Goal: Information Seeking & Learning: Learn about a topic

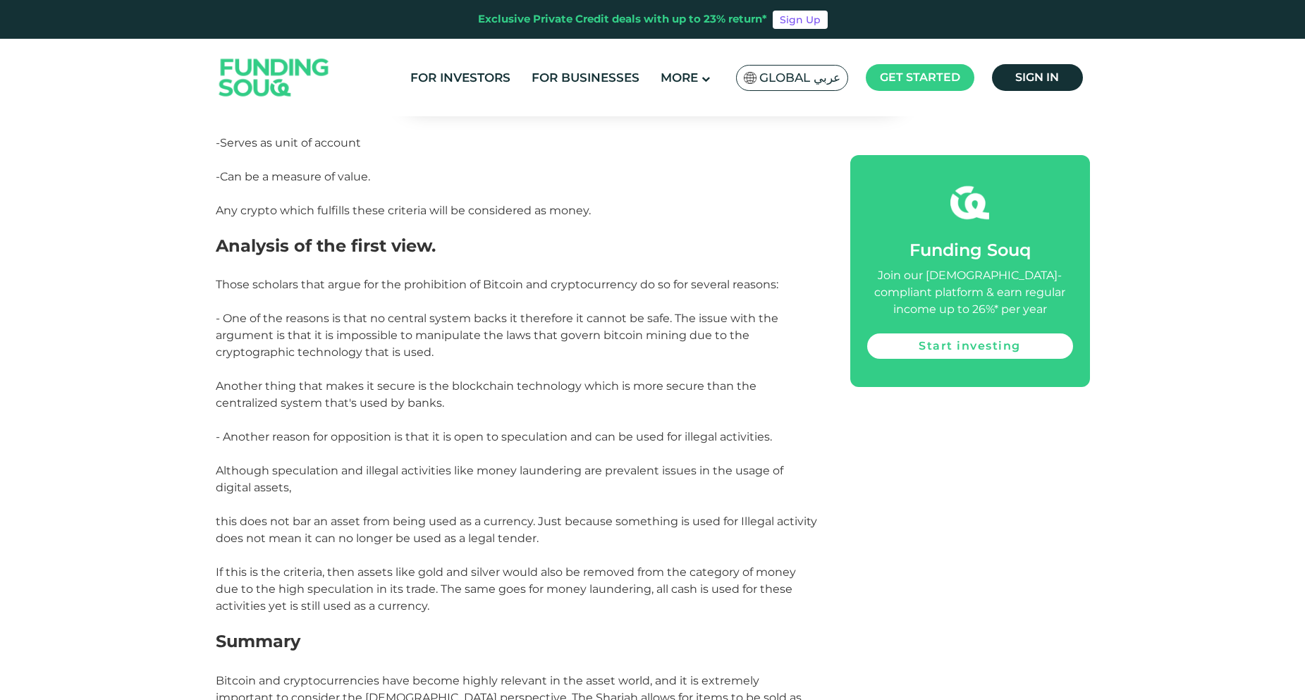
scroll to position [2811, 0]
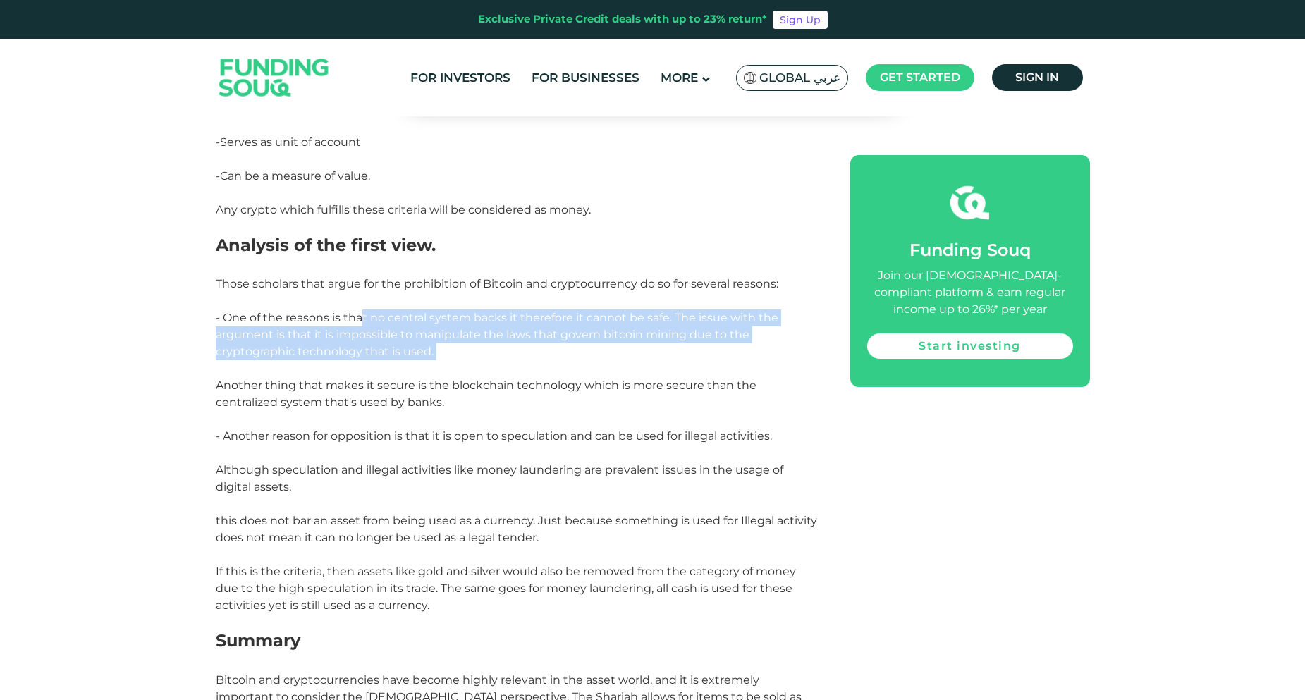
drag, startPoint x: 364, startPoint y: 283, endPoint x: 453, endPoint y: 331, distance: 100.6
click at [453, 331] on p "- One of the reasons is that no central system backs it therefore it cannot be …" at bounding box center [517, 360] width 603 height 102
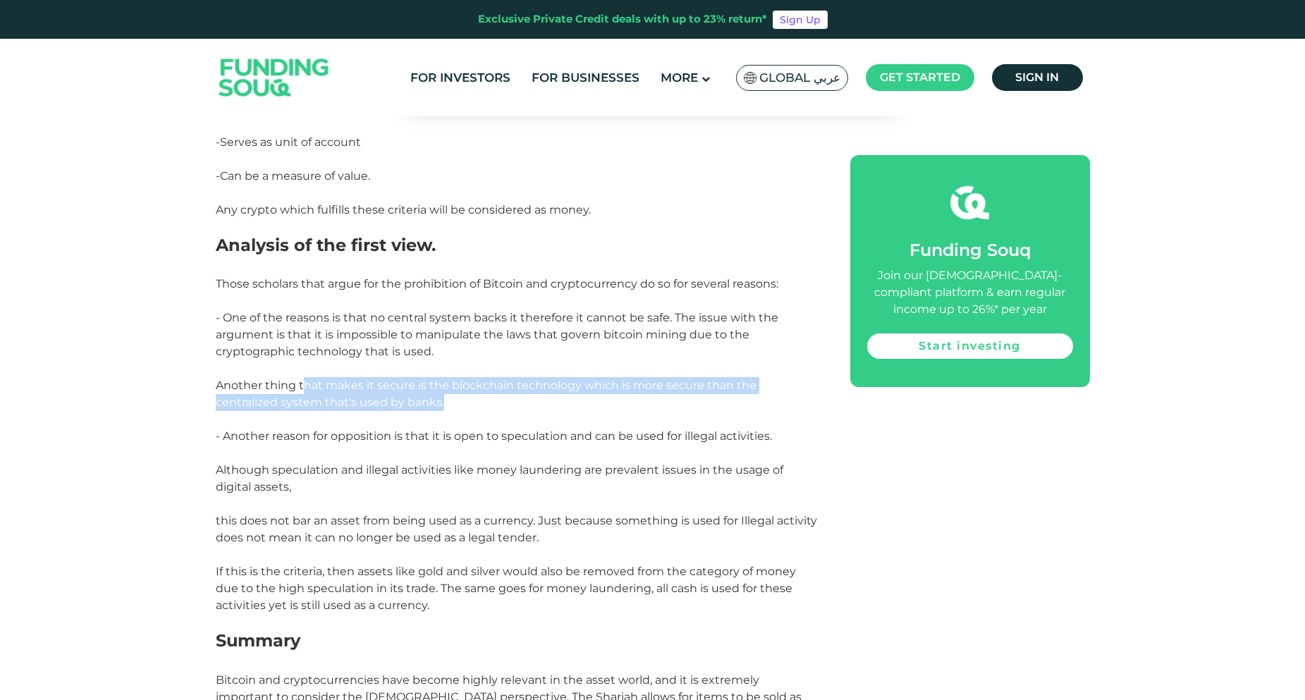
drag, startPoint x: 306, startPoint y: 349, endPoint x: 380, endPoint y: 364, distance: 75.5
click at [380, 364] on p "- One of the reasons is that no central system backs it therefore it cannot be …" at bounding box center [517, 360] width 603 height 102
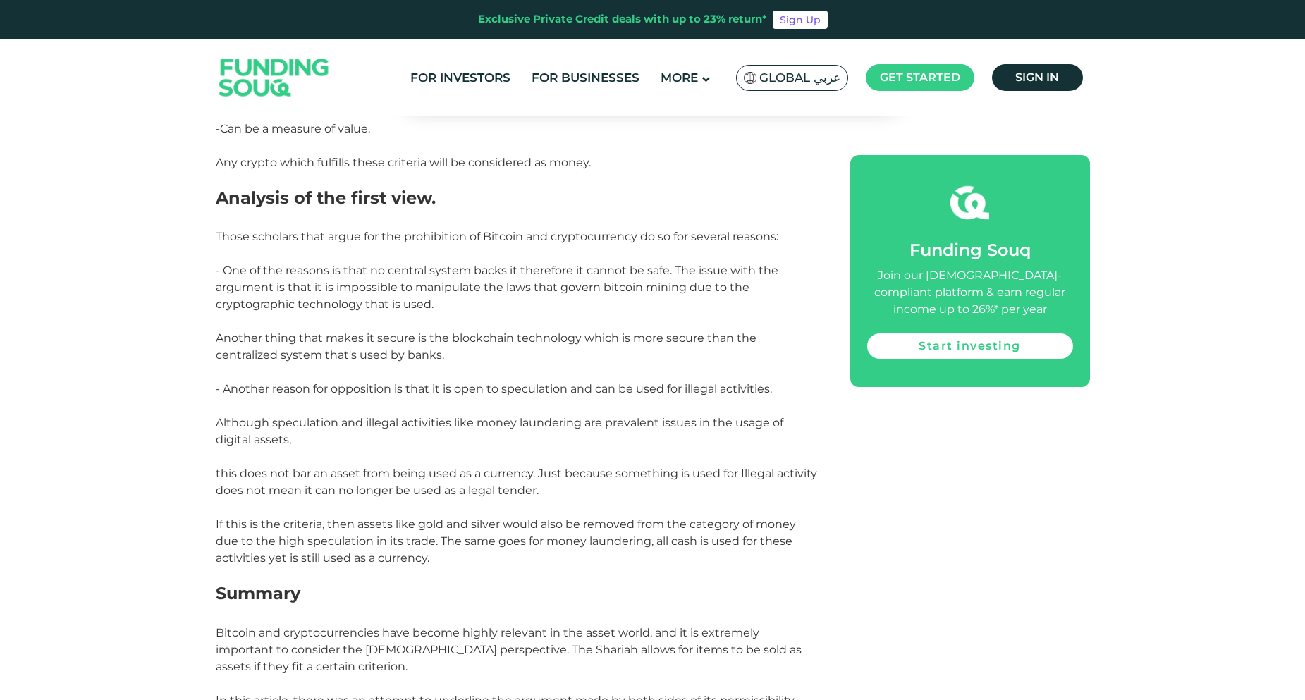
scroll to position [2859, 0]
drag, startPoint x: 283, startPoint y: 436, endPoint x: 359, endPoint y: 439, distance: 76.2
click at [358, 439] on span "- Another reason for opposition is that it is open to speculation and can be us…" at bounding box center [516, 472] width 601 height 183
click at [323, 477] on p "- Another reason for opposition is that it is open to speculation and can be us…" at bounding box center [517, 472] width 603 height 186
drag, startPoint x: 255, startPoint y: 488, endPoint x: 378, endPoint y: 491, distance: 122.7
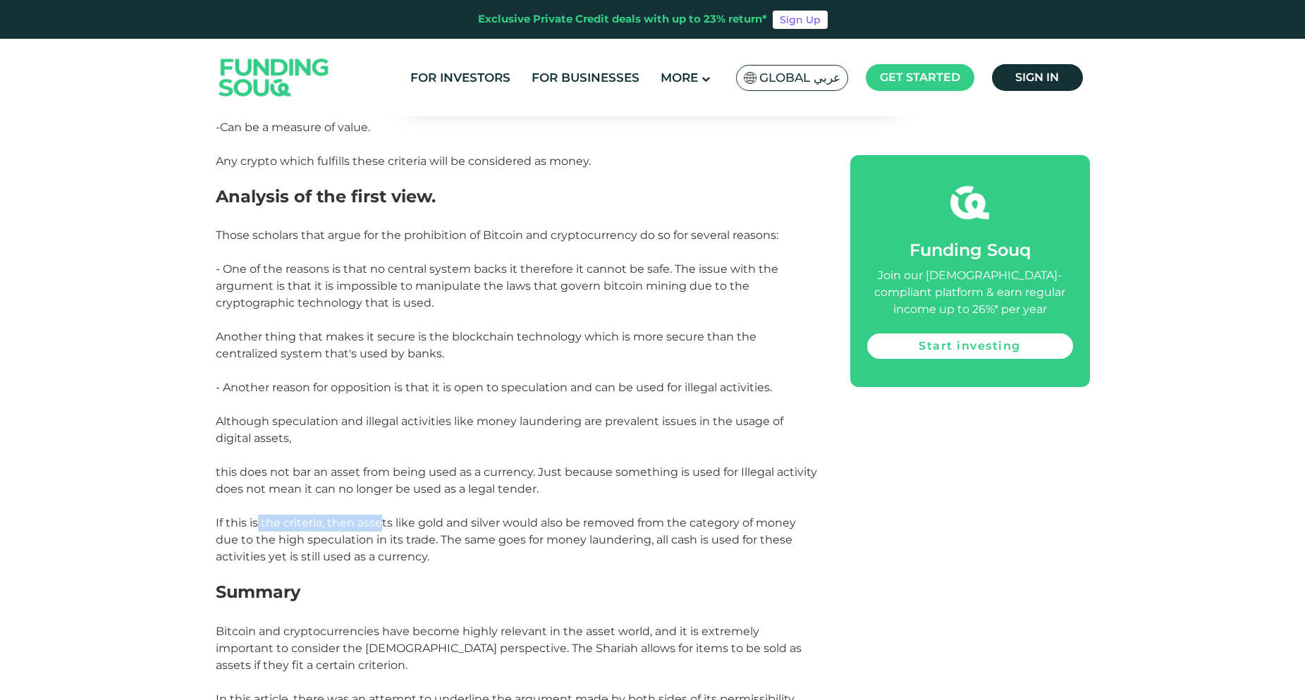
click at [378, 491] on span "- Another reason for opposition is that it is open to speculation and can be us…" at bounding box center [516, 472] width 601 height 183
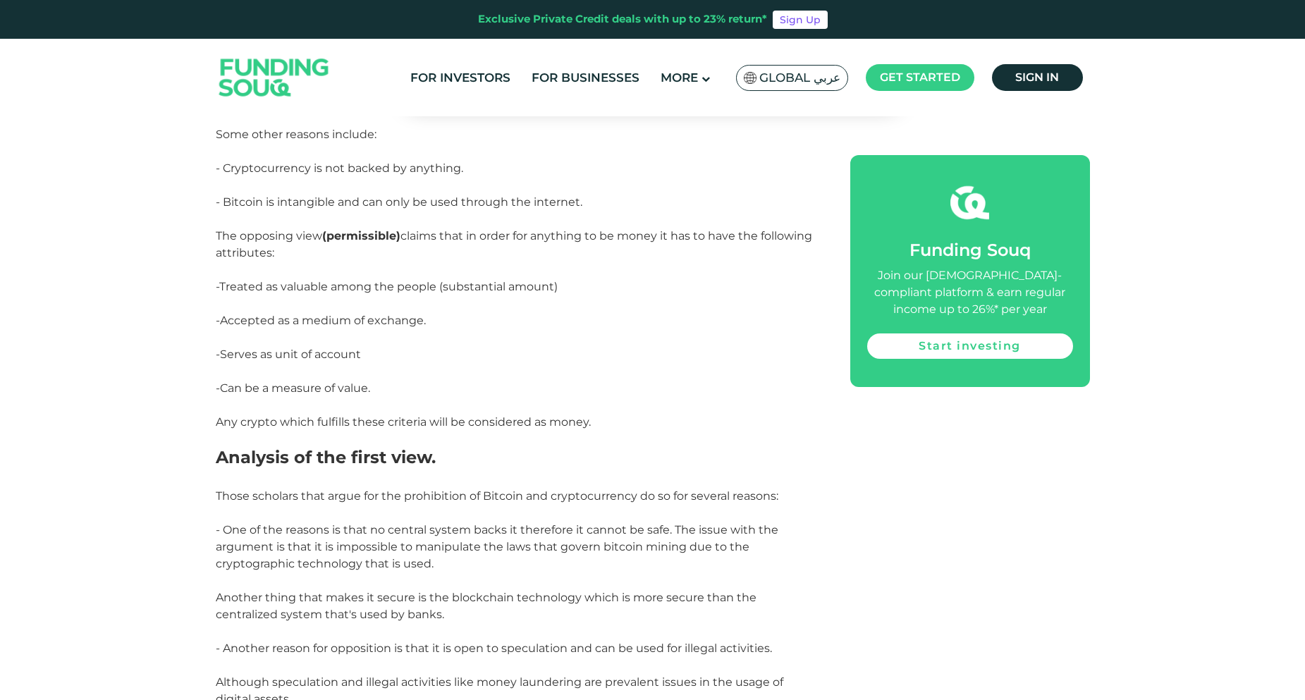
scroll to position [2597, 0]
click at [725, 314] on p "-Accepted as a medium of exchange." at bounding box center [517, 331] width 603 height 34
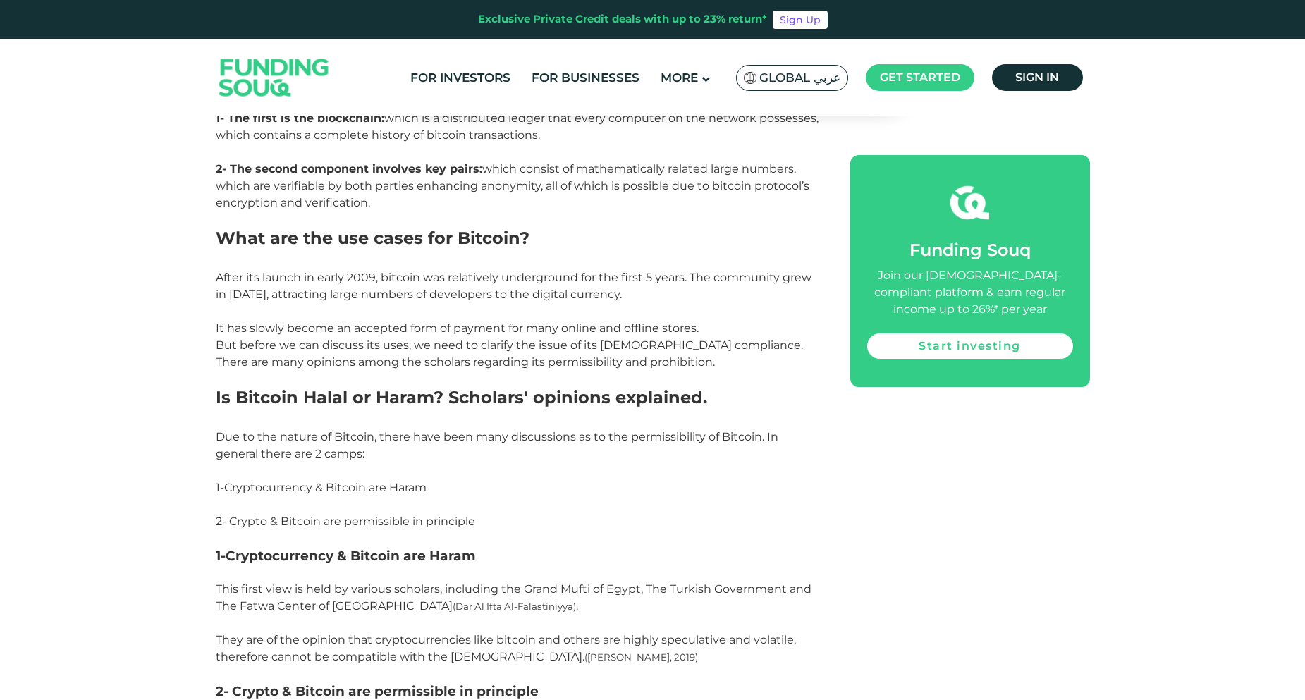
scroll to position [1162, 0]
